Goal: Task Accomplishment & Management: Manage account settings

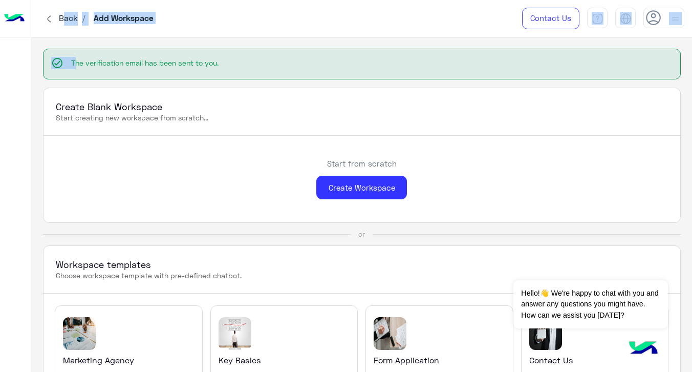
drag, startPoint x: 64, startPoint y: 21, endPoint x: 101, endPoint y: 73, distance: 63.6
click at [101, 73] on div "Back / Add Workspace Contact Us Help Center عربي English check_circle The verif…" at bounding box center [361, 186] width 661 height 372
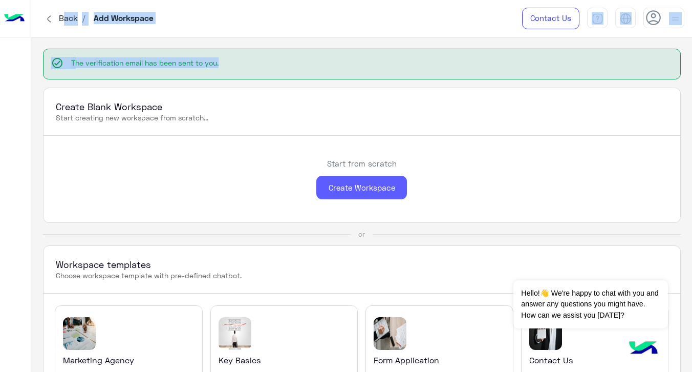
click at [360, 194] on div "Create Workspace" at bounding box center [361, 188] width 91 height 24
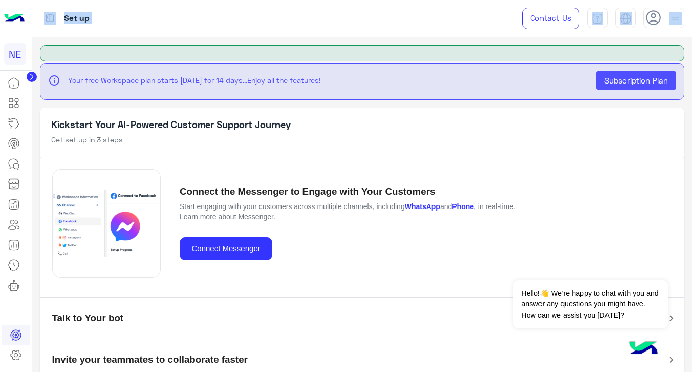
scroll to position [16, 0]
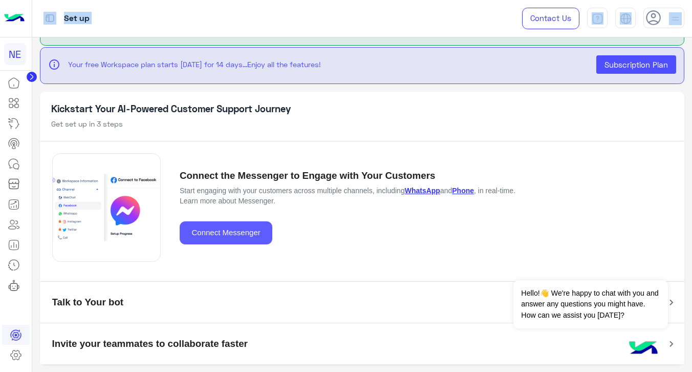
click at [219, 232] on button "Connect Messenger" at bounding box center [226, 232] width 93 height 23
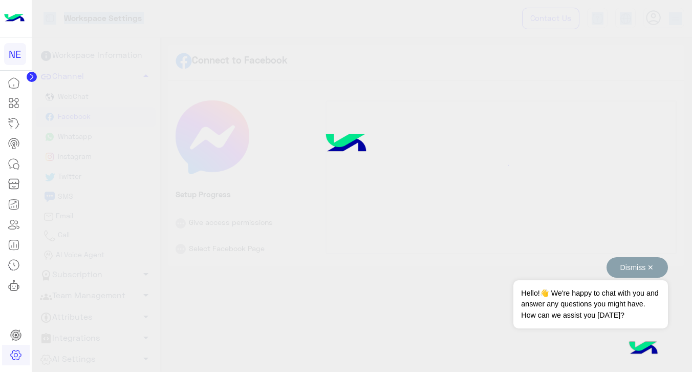
click at [648, 260] on button "Dismiss ✕" at bounding box center [637, 267] width 61 height 20
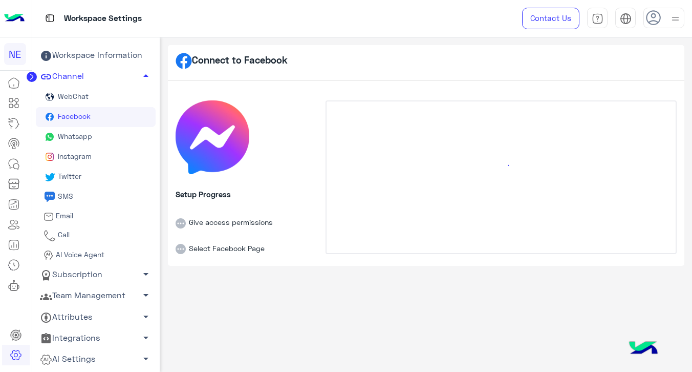
click at [384, 175] on div at bounding box center [501, 165] width 344 height 123
click at [658, 18] on icon at bounding box center [653, 17] width 15 height 15
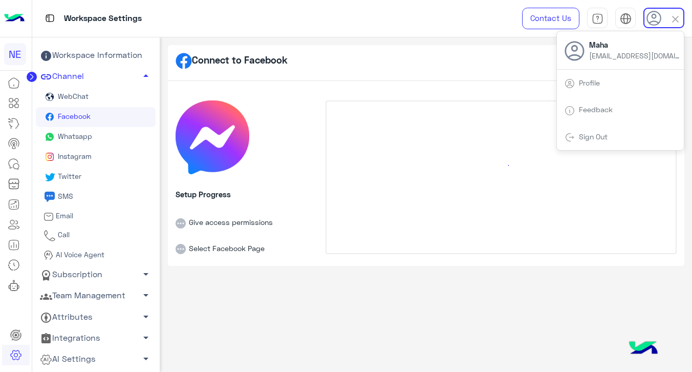
click at [388, 180] on div at bounding box center [501, 165] width 344 height 123
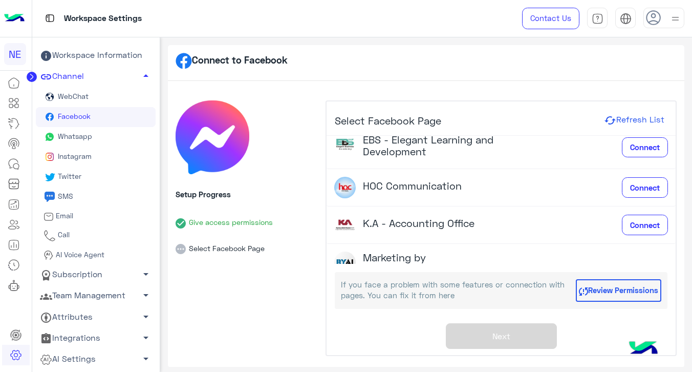
scroll to position [287, 0]
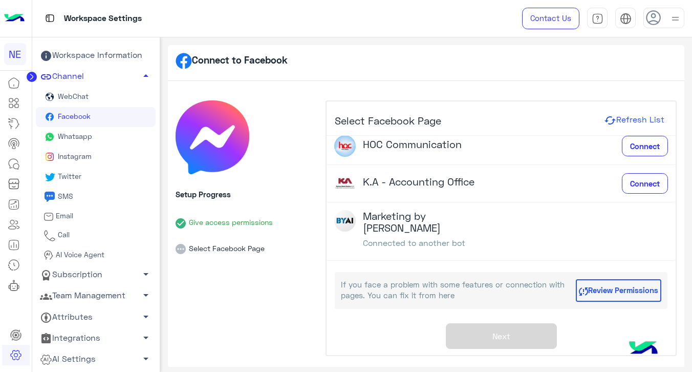
click at [396, 216] on h4 "Marketing by [PERSON_NAME]" at bounding box center [432, 222] width 138 height 24
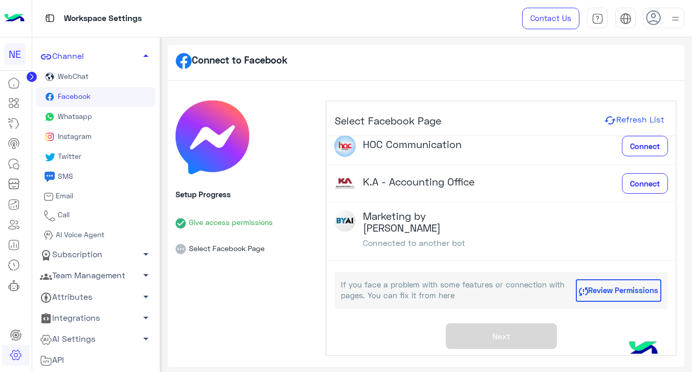
scroll to position [20, 0]
click at [112, 54] on link "Channel arrow_drop_up" at bounding box center [96, 56] width 120 height 21
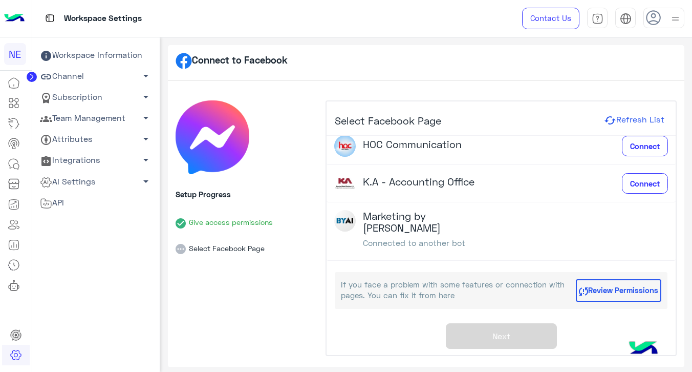
click at [107, 93] on link "Subscription arrow_drop_down" at bounding box center [96, 97] width 120 height 21
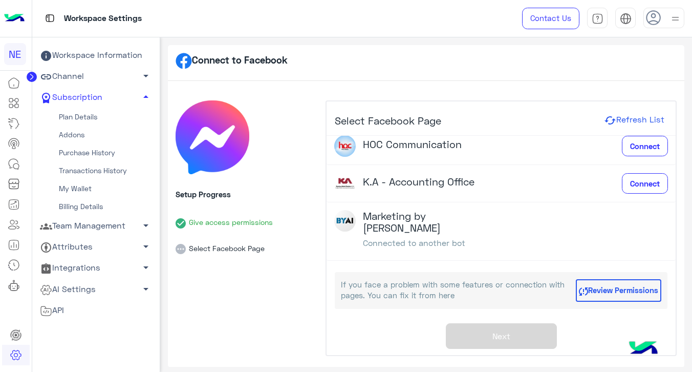
click at [100, 119] on link "Plan Details" at bounding box center [96, 117] width 120 height 18
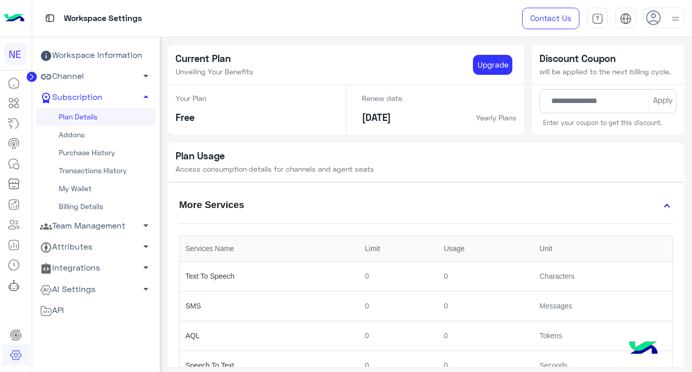
click at [88, 208] on link "Billing Details" at bounding box center [96, 207] width 120 height 18
select select
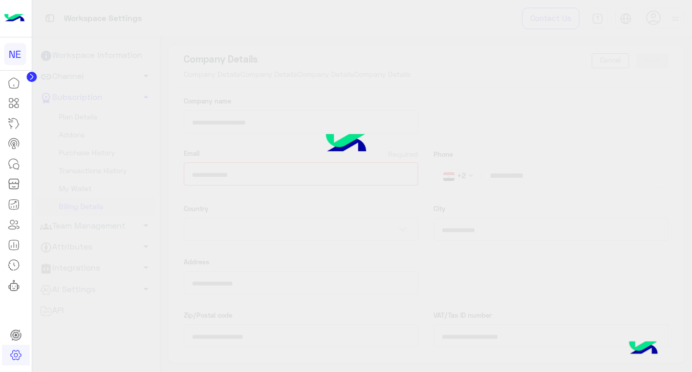
type input "**********"
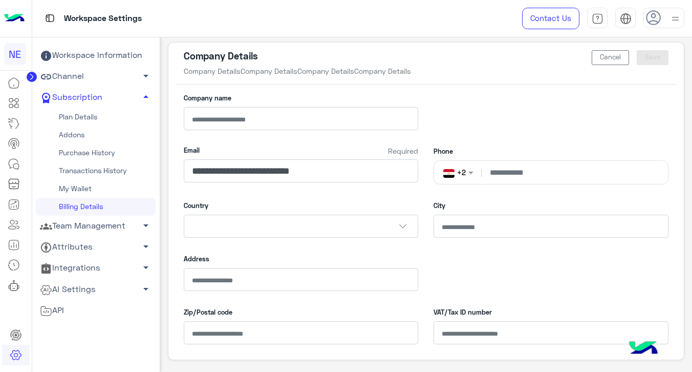
scroll to position [1, 0]
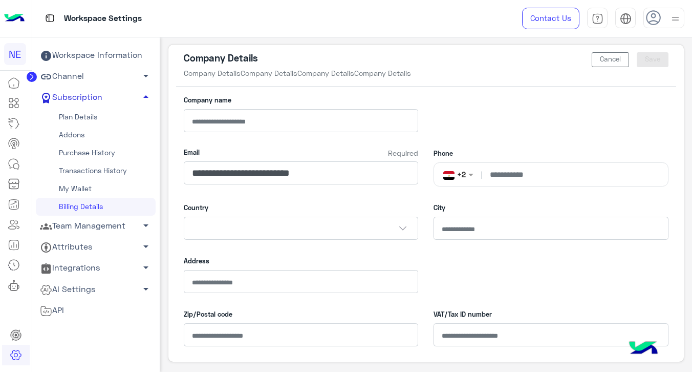
click at [73, 95] on link "Subscription arrow_drop_up" at bounding box center [96, 97] width 120 height 21
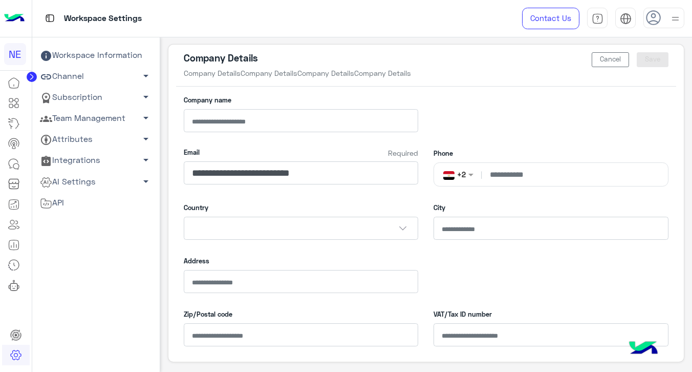
click at [81, 120] on link "Team Management arrow_drop_down" at bounding box center [96, 118] width 120 height 21
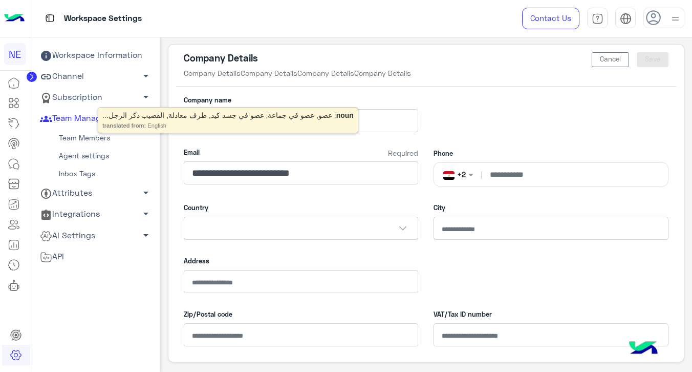
click at [93, 138] on link "Team Members" at bounding box center [96, 138] width 120 height 18
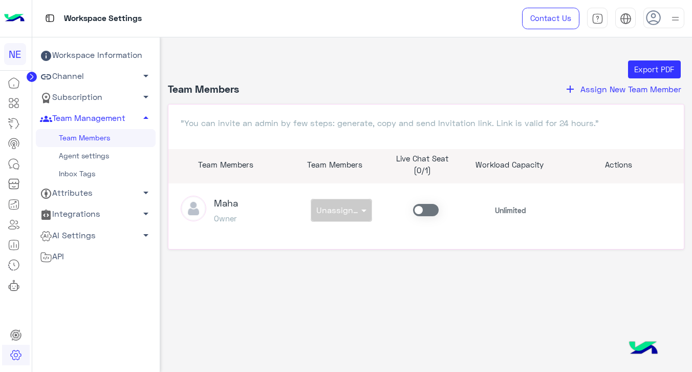
click at [423, 211] on span at bounding box center [426, 210] width 26 height 12
click at [107, 157] on link "Agent settings" at bounding box center [96, 156] width 120 height 18
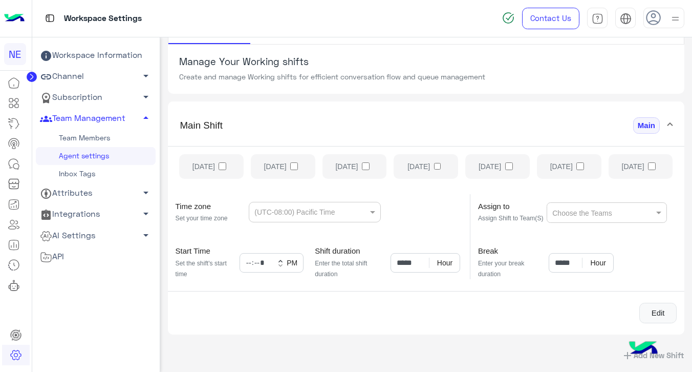
scroll to position [68, 0]
click at [619, 208] on ng-select "Choose the Teams" at bounding box center [607, 211] width 120 height 20
click at [619, 207] on ng-select "Choose the Teams" at bounding box center [607, 211] width 120 height 20
click at [287, 214] on ng-select "(UTC-08:00) Pacific Time" at bounding box center [315, 210] width 132 height 20
click at [78, 176] on link "Inbox Tags" at bounding box center [96, 174] width 120 height 18
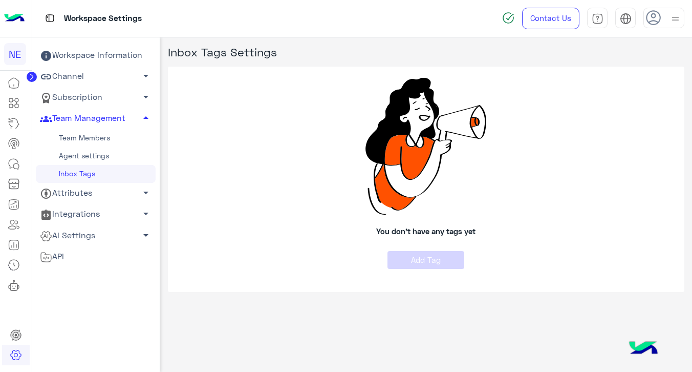
click at [112, 197] on link "Attributes arrow_drop_down" at bounding box center [96, 193] width 120 height 21
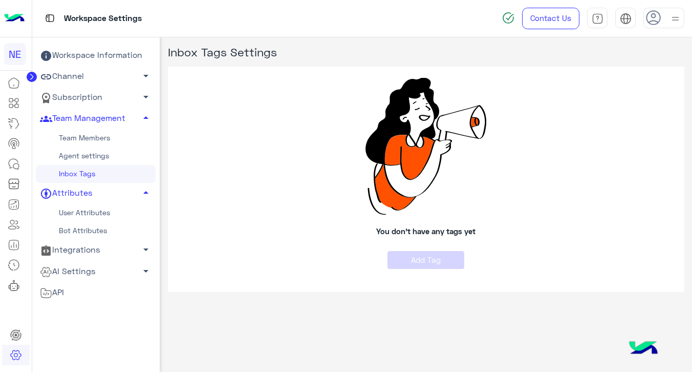
click at [113, 218] on link "User Attributes" at bounding box center [96, 213] width 120 height 18
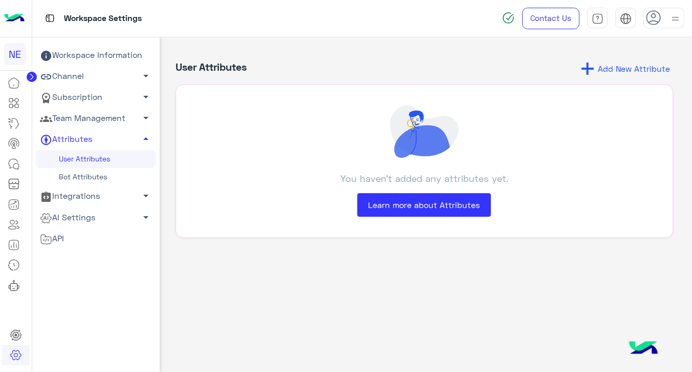
click at [107, 197] on link "Integrations arrow_drop_down" at bounding box center [96, 196] width 120 height 21
click at [110, 211] on link "Webhooks" at bounding box center [96, 216] width 120 height 18
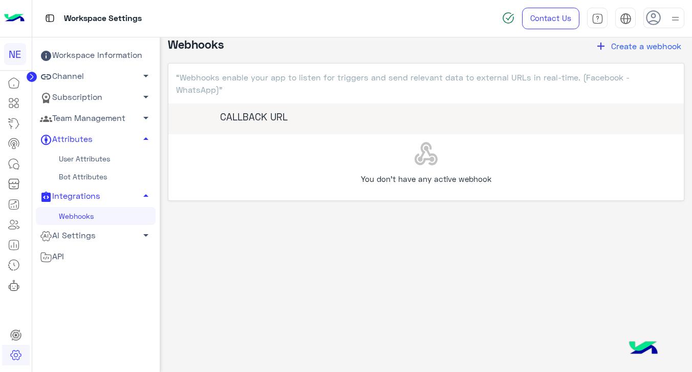
click at [110, 215] on link "Webhooks" at bounding box center [96, 216] width 120 height 18
click at [110, 214] on link "Webhooks" at bounding box center [96, 216] width 120 height 18
drag, startPoint x: 417, startPoint y: 172, endPoint x: 515, endPoint y: 124, distance: 109.0
click at [417, 172] on div "You don’t have any active webhook" at bounding box center [426, 167] width 501 height 51
click at [652, 50] on span "Create a webhook" at bounding box center [646, 46] width 70 height 10
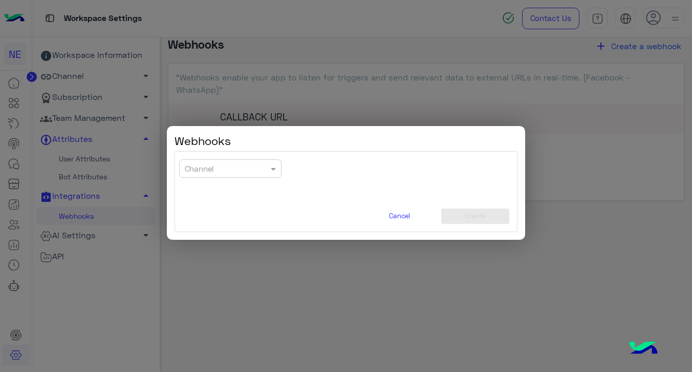
click at [236, 168] on input "text" at bounding box center [216, 169] width 63 height 12
click at [247, 189] on div "Facebook" at bounding box center [230, 189] width 102 height 20
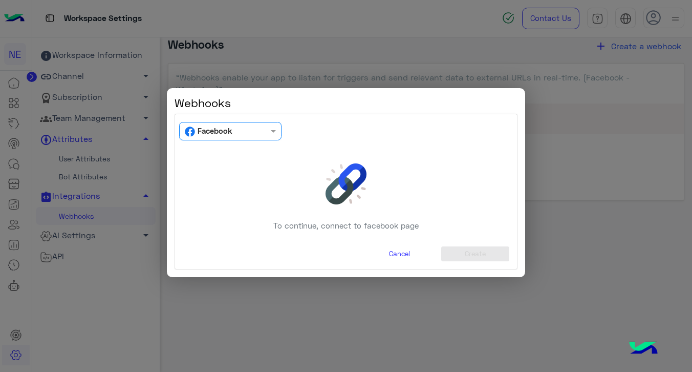
click at [351, 202] on img at bounding box center [346, 183] width 41 height 41
click at [400, 257] on button "Cancel" at bounding box center [399, 253] width 67 height 15
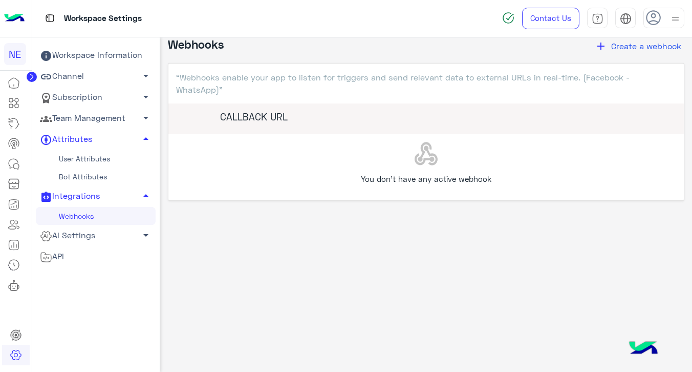
click at [112, 240] on link "AI Settings arrow_drop_down" at bounding box center [96, 235] width 120 height 21
click at [113, 255] on link "Conversational AI Models" at bounding box center [96, 255] width 120 height 18
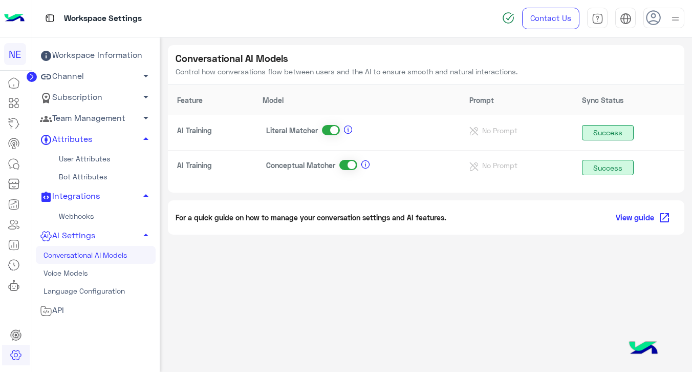
click at [105, 273] on link "Voice Models" at bounding box center [96, 273] width 120 height 18
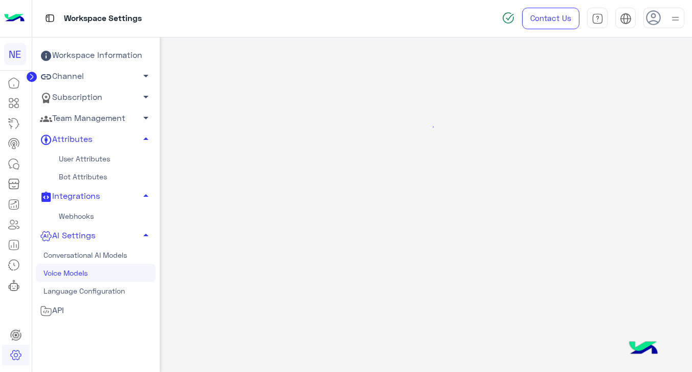
click at [93, 306] on div "API" at bounding box center [96, 310] width 112 height 13
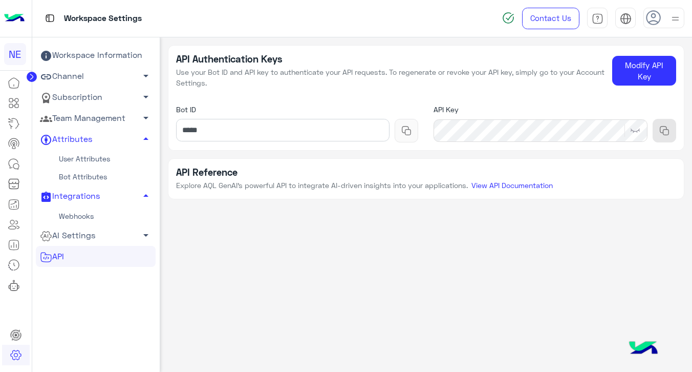
click at [326, 144] on div "Bot ID *****" at bounding box center [297, 123] width 258 height 54
click at [15, 125] on icon at bounding box center [14, 123] width 12 height 12
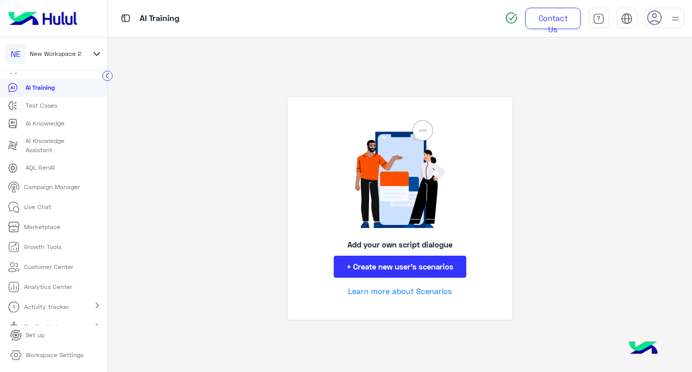
scroll to position [68, 0]
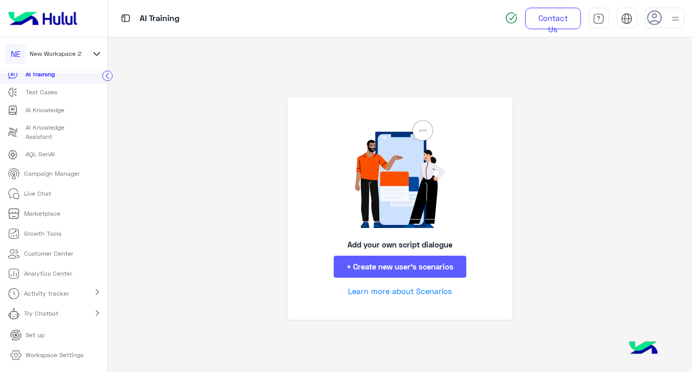
click at [443, 269] on button "+ Create new user’s scenarios" at bounding box center [400, 266] width 133 height 22
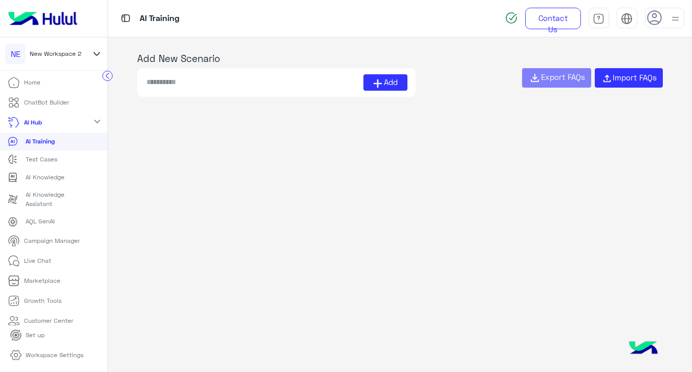
click at [665, 21] on div at bounding box center [664, 18] width 39 height 20
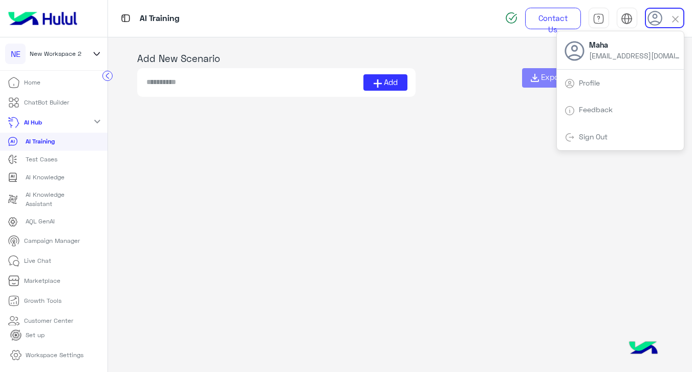
click at [493, 179] on app-qna-list "0 Scenarios Add New Scenario Add Export FAQs Import FAQs" at bounding box center [400, 204] width 584 height 335
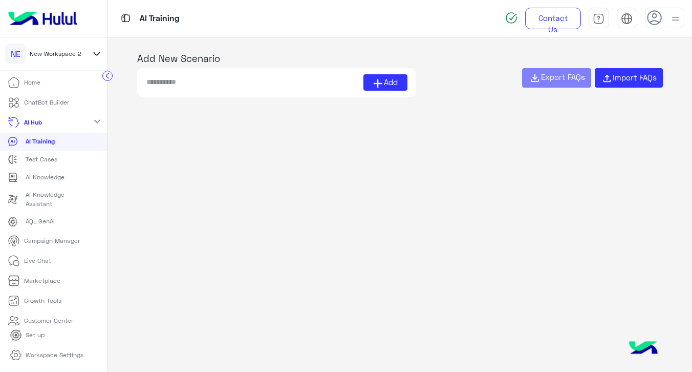
click at [57, 159] on div "Test Cases" at bounding box center [54, 159] width 92 height 10
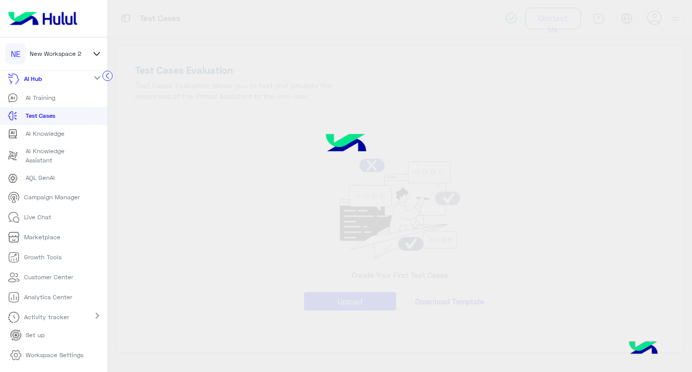
scroll to position [46, 0]
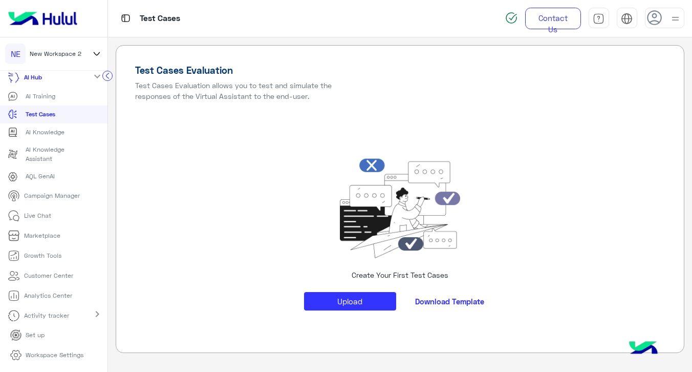
click at [53, 253] on p "Growth Tools" at bounding box center [42, 255] width 37 height 9
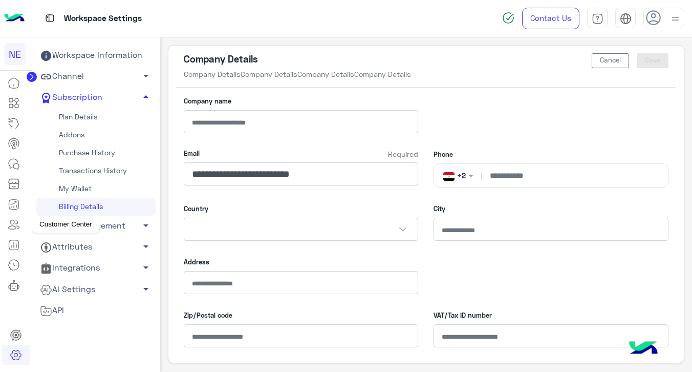
select select
click at [14, 246] on icon at bounding box center [14, 245] width 12 height 12
